Goal: Use online tool/utility: Utilize a website feature to perform a specific function

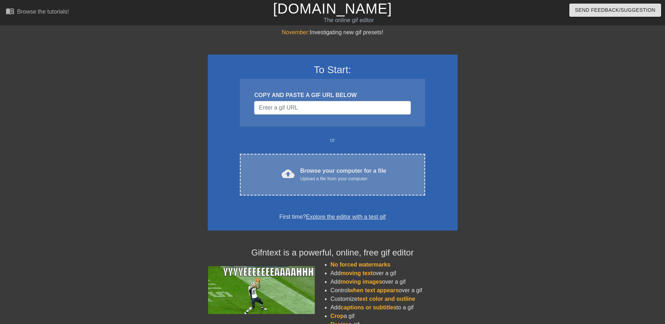
click at [308, 182] on div "Upload a file from your computer" at bounding box center [343, 178] width 86 height 7
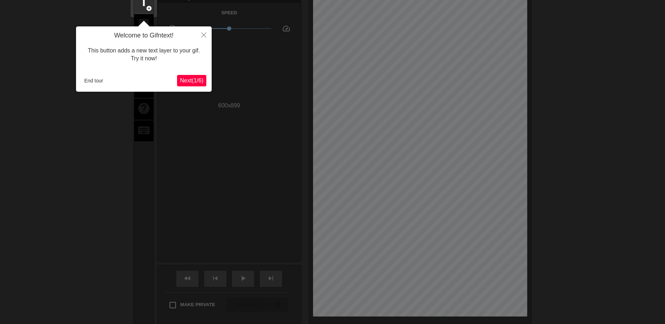
scroll to position [17, 0]
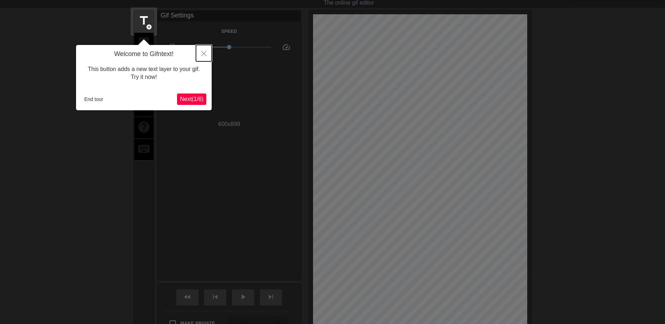
click at [201, 56] on button "Close" at bounding box center [204, 53] width 16 height 16
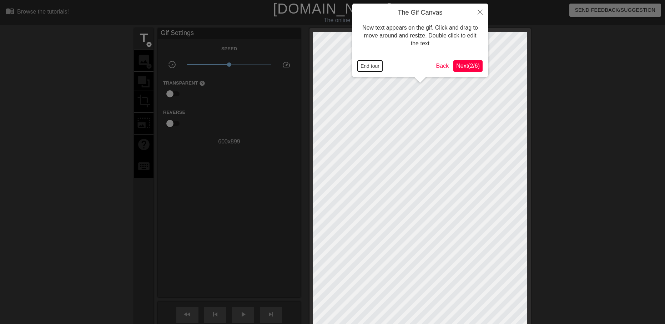
click at [374, 67] on button "End tour" at bounding box center [370, 66] width 25 height 11
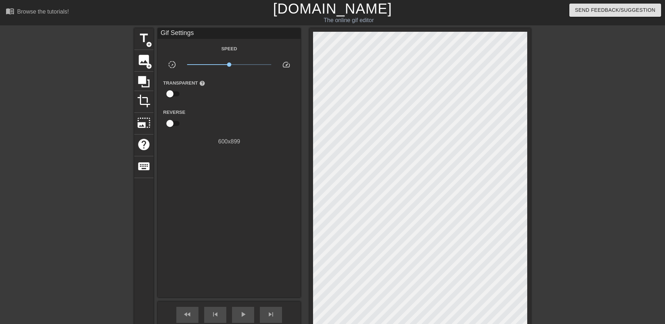
click at [174, 92] on input "checkbox" at bounding box center [170, 94] width 41 height 14
click at [174, 92] on input "checkbox" at bounding box center [176, 94] width 41 height 14
checkbox input "false"
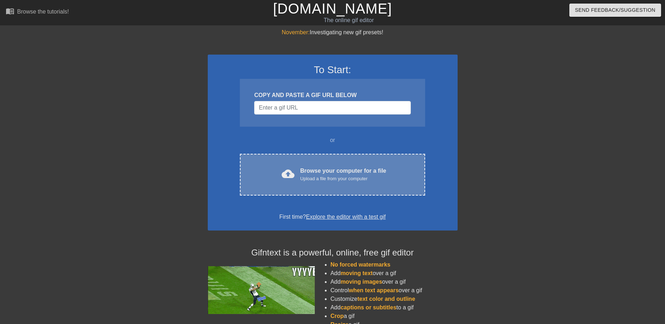
click at [304, 163] on div "cloud_upload Browse your computer for a file Upload a file from your computer C…" at bounding box center [332, 175] width 185 height 42
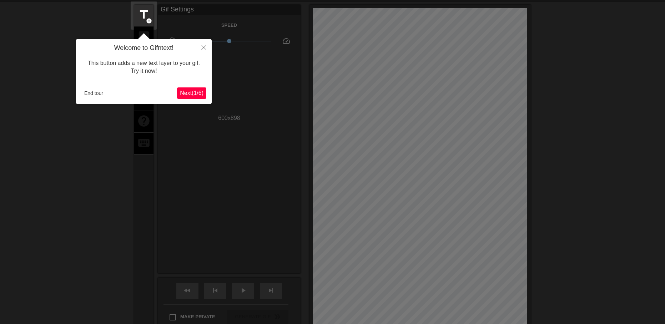
scroll to position [17, 0]
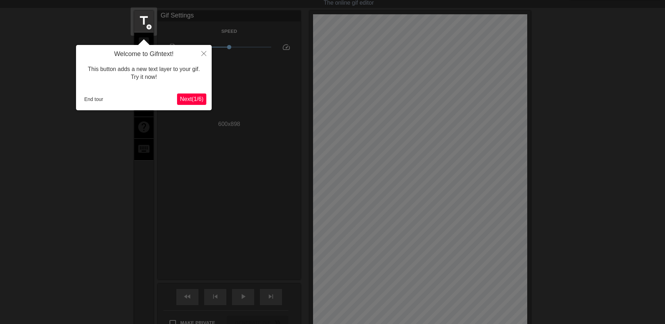
click at [195, 99] on span "Next ( 1 / 6 )" at bounding box center [192, 99] width 24 height 6
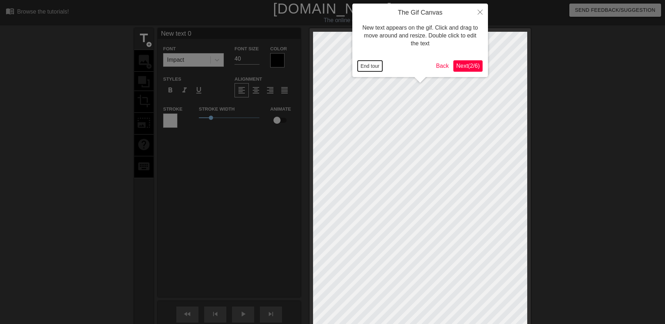
click at [370, 62] on button "End tour" at bounding box center [370, 66] width 25 height 11
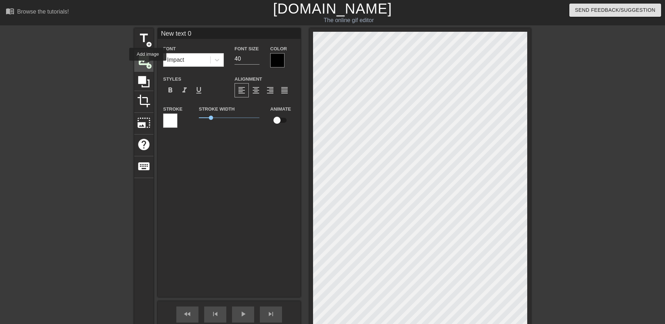
click at [148, 66] on span "add_circle" at bounding box center [149, 66] width 6 height 6
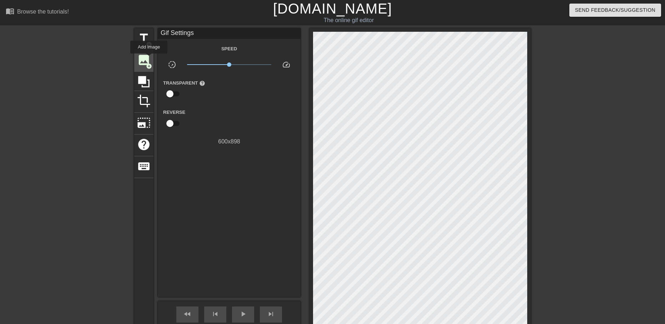
click at [149, 59] on span "image" at bounding box center [144, 60] width 14 height 14
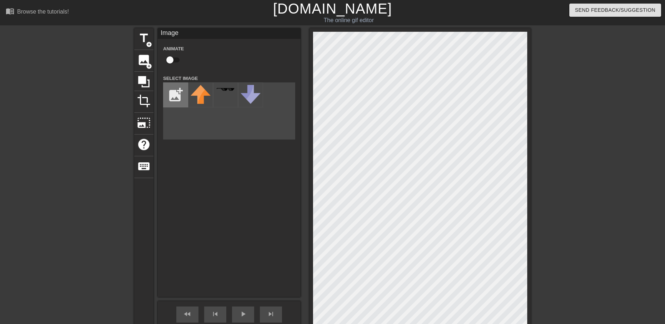
click at [183, 97] on input "file" at bounding box center [175, 95] width 24 height 24
type input "C:\fakepath\theo rotate.gif"
click at [172, 59] on input "checkbox" at bounding box center [170, 60] width 41 height 14
click at [196, 91] on img at bounding box center [201, 90] width 20 height 11
checkbox input "false"
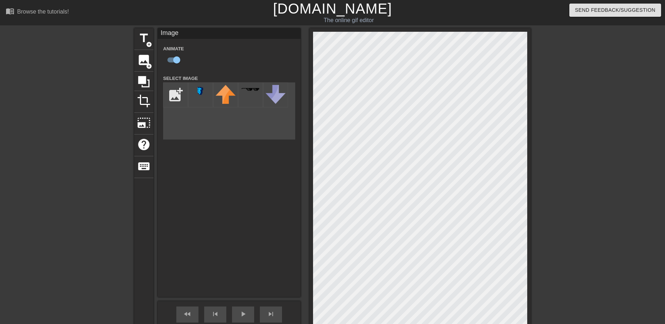
click at [590, 296] on div "title add_circle image add_circle crop photo_size_select_large help keyboard Im…" at bounding box center [332, 193] width 665 height 331
click at [619, 174] on div at bounding box center [592, 135] width 107 height 214
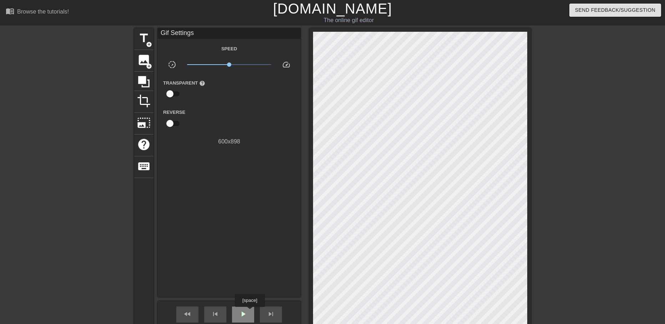
click at [249, 312] on div "play_arrow" at bounding box center [243, 315] width 22 height 16
click at [244, 311] on span "pause" at bounding box center [243, 314] width 9 height 9
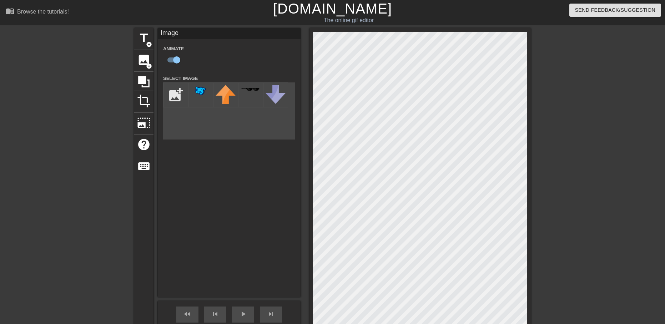
click at [580, 169] on div at bounding box center [592, 135] width 107 height 214
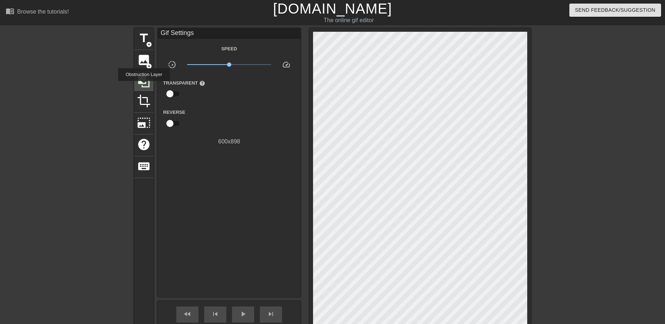
click at [146, 81] on icon at bounding box center [143, 81] width 11 height 11
